Goal: Task Accomplishment & Management: Use online tool/utility

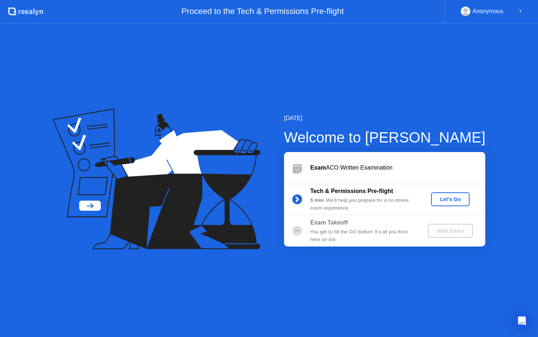
click at [453, 199] on div "Let's Go" at bounding box center [450, 199] width 33 height 6
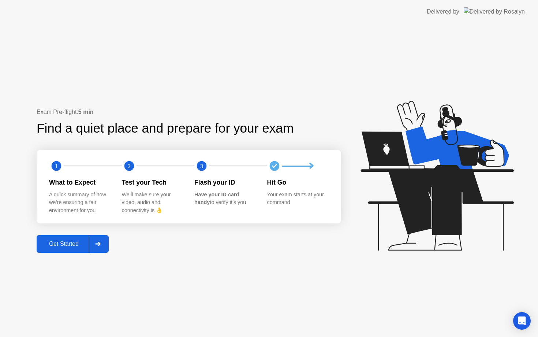
click at [103, 247] on div at bounding box center [98, 244] width 18 height 17
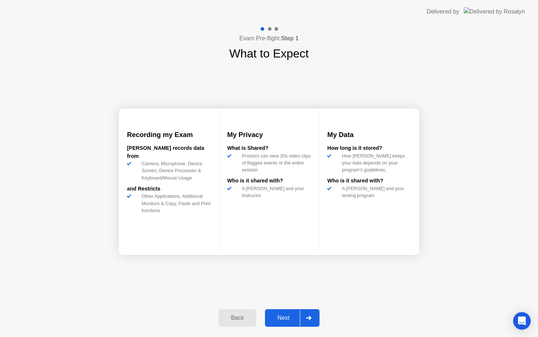
click at [298, 318] on div "Next" at bounding box center [283, 318] width 33 height 7
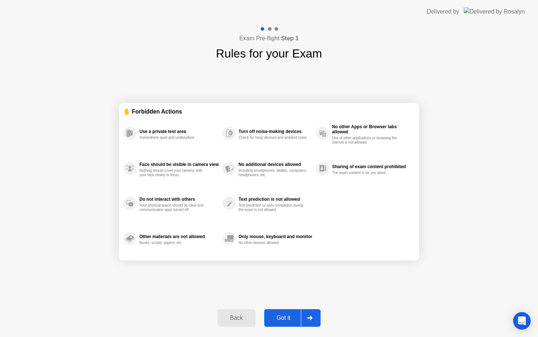
click at [300, 320] on div "Got it" at bounding box center [284, 318] width 34 height 7
select select "Available cameras"
select select "Available speakers"
select select "Available microphones"
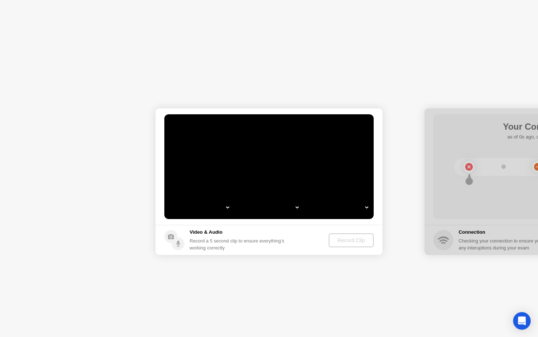
select select "**********"
select select "*******"
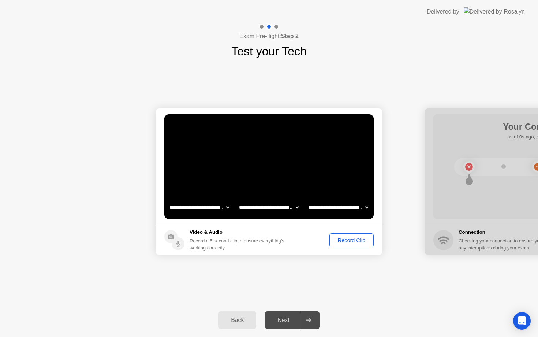
click at [344, 245] on button "Record Clip" at bounding box center [352, 240] width 44 height 14
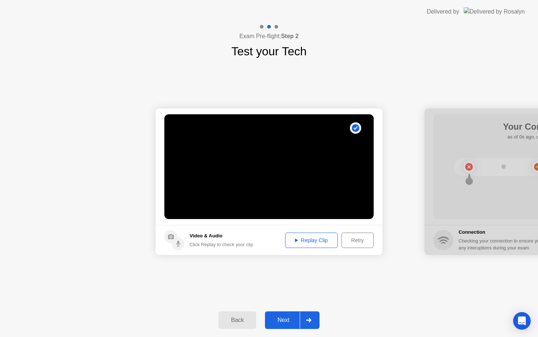
click at [291, 323] on div "Next" at bounding box center [283, 320] width 33 height 7
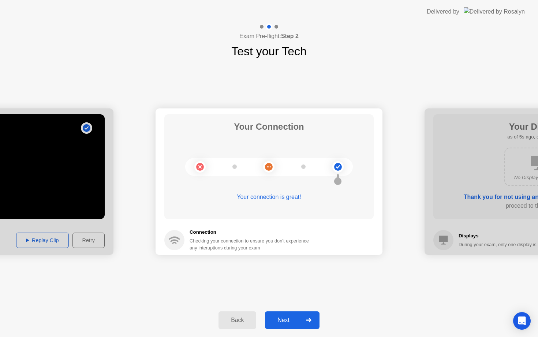
click at [291, 323] on div "Next" at bounding box center [283, 320] width 33 height 7
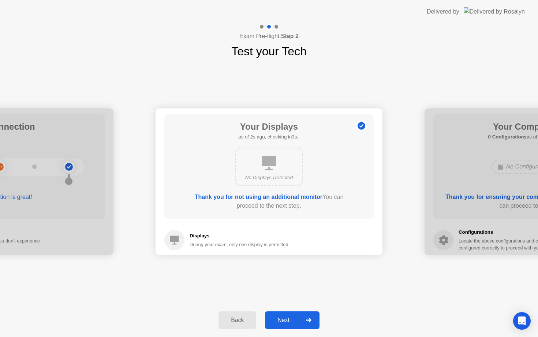
click at [296, 322] on div "Next" at bounding box center [283, 320] width 33 height 7
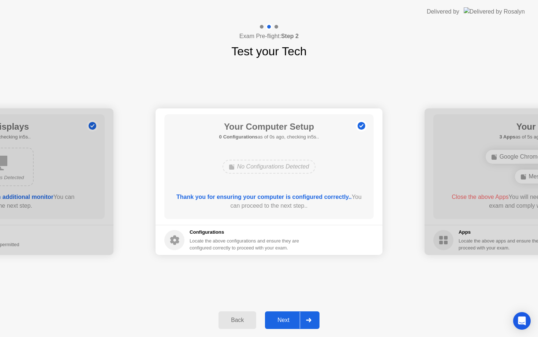
click at [297, 322] on div "Next" at bounding box center [283, 320] width 33 height 7
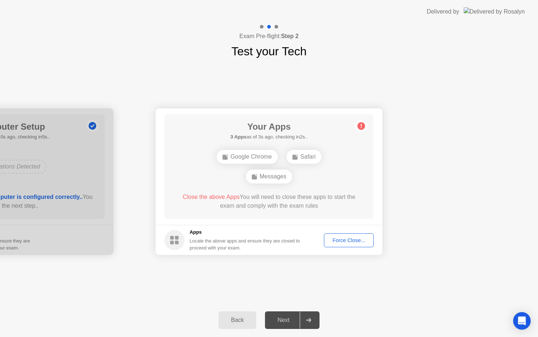
click at [336, 241] on div "Force Close..." at bounding box center [349, 240] width 45 height 6
click at [339, 240] on div "Force Close..." at bounding box center [349, 240] width 45 height 6
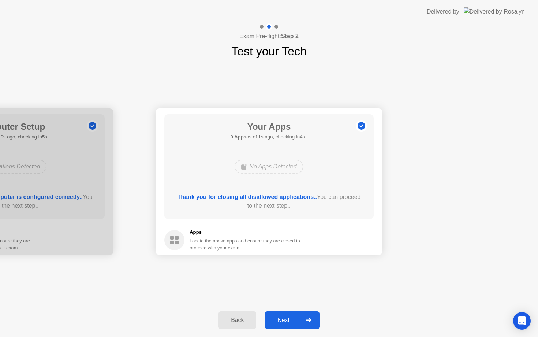
click at [291, 320] on div "Next" at bounding box center [283, 320] width 33 height 7
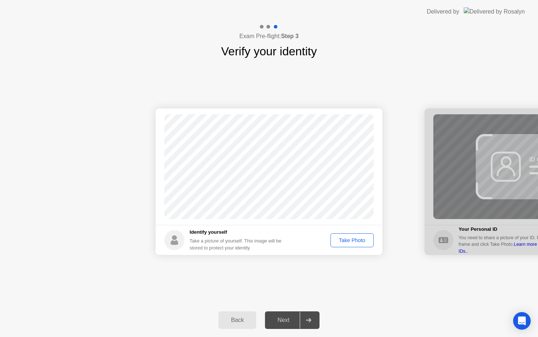
click at [304, 321] on div at bounding box center [309, 320] width 18 height 17
click at [348, 243] on div "Take Photo" at bounding box center [352, 240] width 38 height 6
click at [298, 323] on div "Next" at bounding box center [283, 320] width 33 height 7
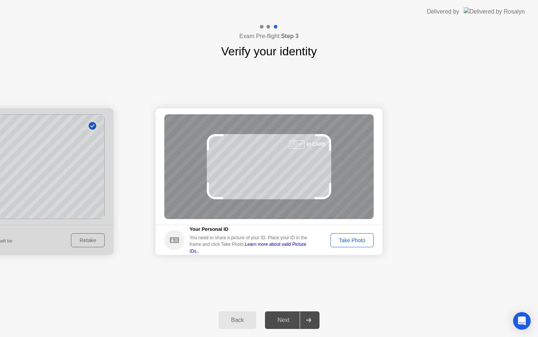
click at [355, 244] on button "Take Photo" at bounding box center [352, 240] width 43 height 14
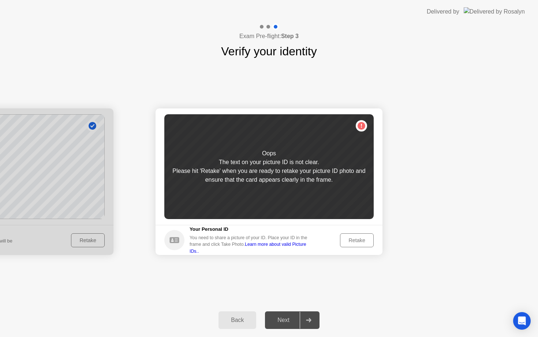
click at [360, 240] on div "Retake" at bounding box center [357, 240] width 29 height 6
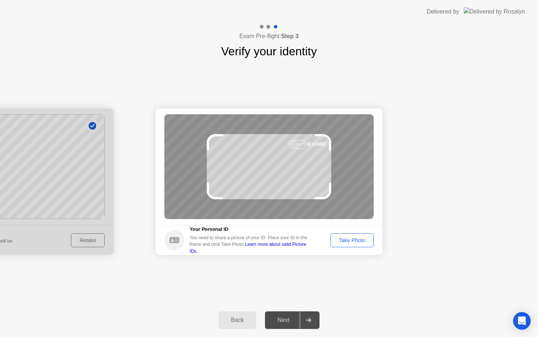
click at [361, 239] on div "Take Photo" at bounding box center [352, 240] width 38 height 6
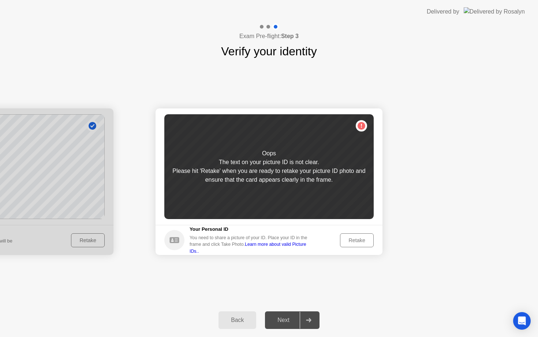
click at [363, 240] on div "Retake" at bounding box center [357, 240] width 29 height 6
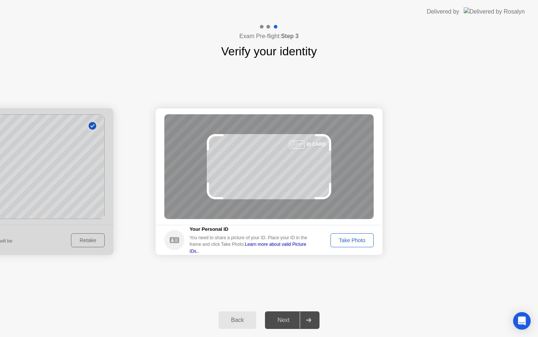
click at [359, 236] on button "Take Photo" at bounding box center [352, 240] width 43 height 14
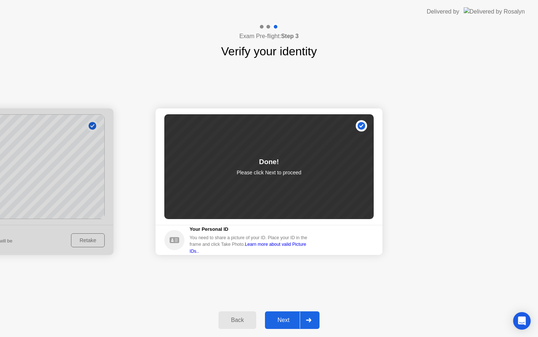
click at [306, 320] on div at bounding box center [309, 320] width 18 height 17
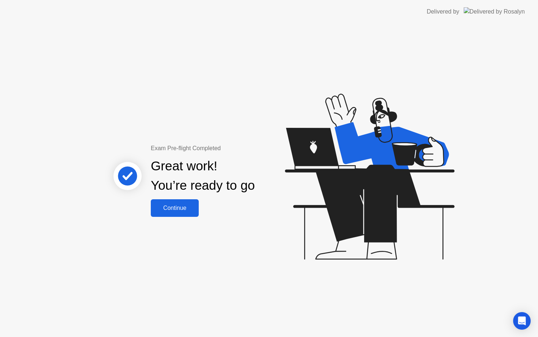
click at [195, 212] on button "Continue" at bounding box center [175, 208] width 48 height 18
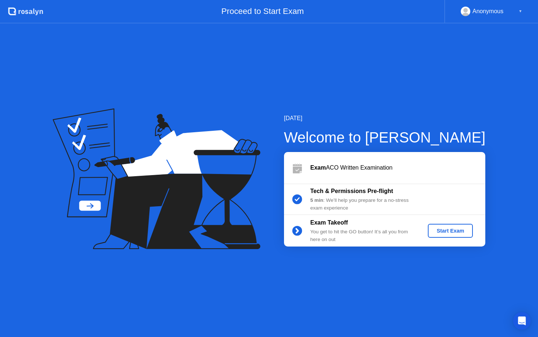
click at [445, 230] on div "Start Exam" at bounding box center [450, 231] width 39 height 6
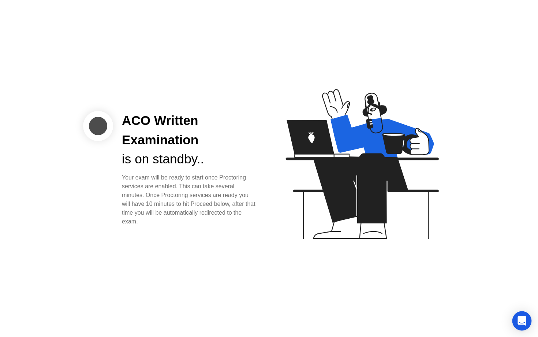
click at [524, 322] on icon "Open Intercom Messenger" at bounding box center [522, 321] width 8 height 10
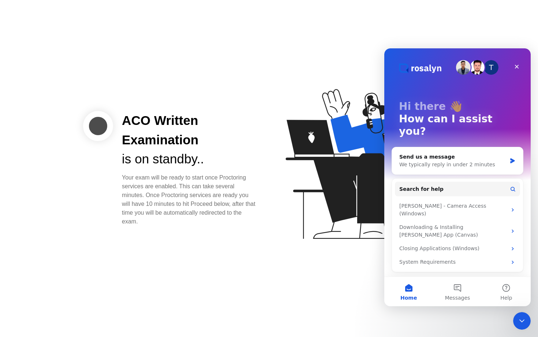
click at [276, 95] on icon at bounding box center [360, 168] width 189 height 188
click at [515, 68] on icon "Close" at bounding box center [517, 67] width 4 height 4
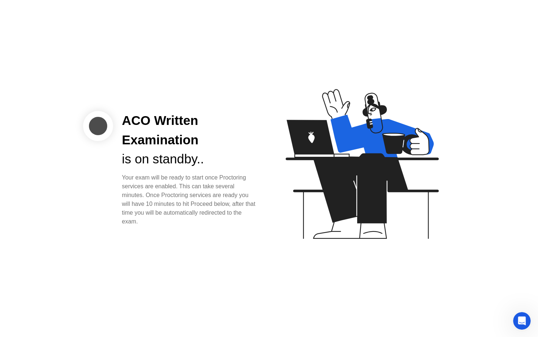
click at [458, 290] on div "ACO Written Examination is on standby.. Your exam will be ready to start once P…" at bounding box center [269, 168] width 538 height 337
drag, startPoint x: 458, startPoint y: 290, endPoint x: 437, endPoint y: 299, distance: 22.7
click at [457, 290] on div "ACO Written Examination is on standby.. Your exam will be ready to start once P…" at bounding box center [269, 168] width 538 height 337
click at [437, 299] on div "ACO Written Examination is on standby.. Your exam will be ready to start once P…" at bounding box center [269, 168] width 538 height 337
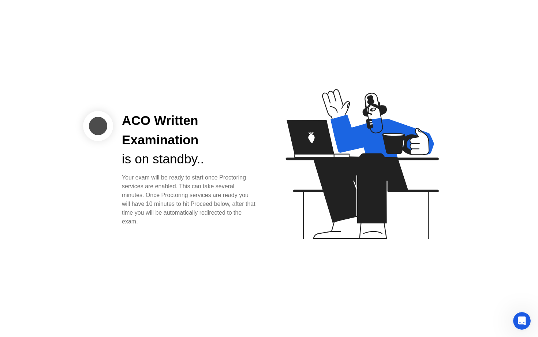
click at [342, 149] on icon at bounding box center [382, 136] width 103 height 43
click at [523, 319] on icon "Open Intercom Messenger" at bounding box center [521, 320] width 12 height 12
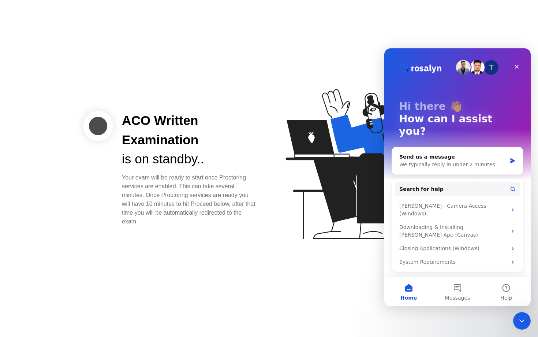
click at [372, 203] on icon at bounding box center [362, 164] width 153 height 150
click at [517, 65] on icon "Close" at bounding box center [517, 67] width 6 height 6
